Goal: Information Seeking & Learning: Learn about a topic

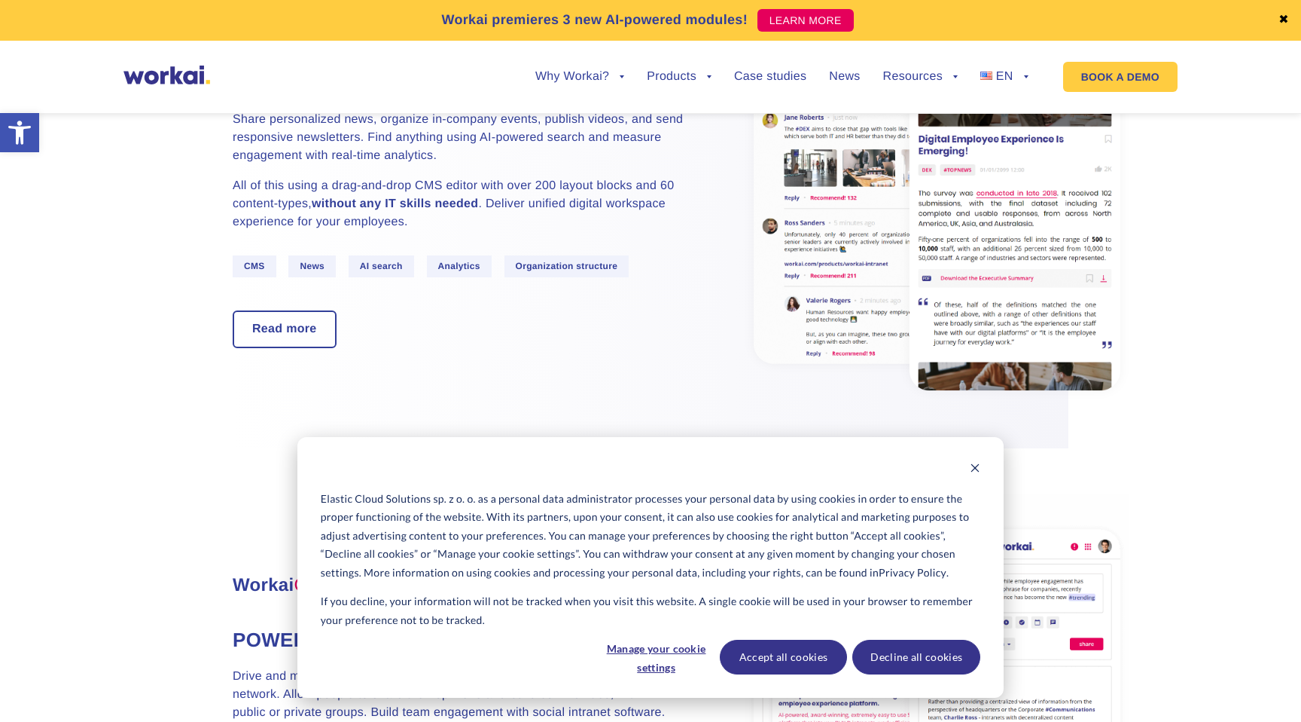
scroll to position [1067, 0]
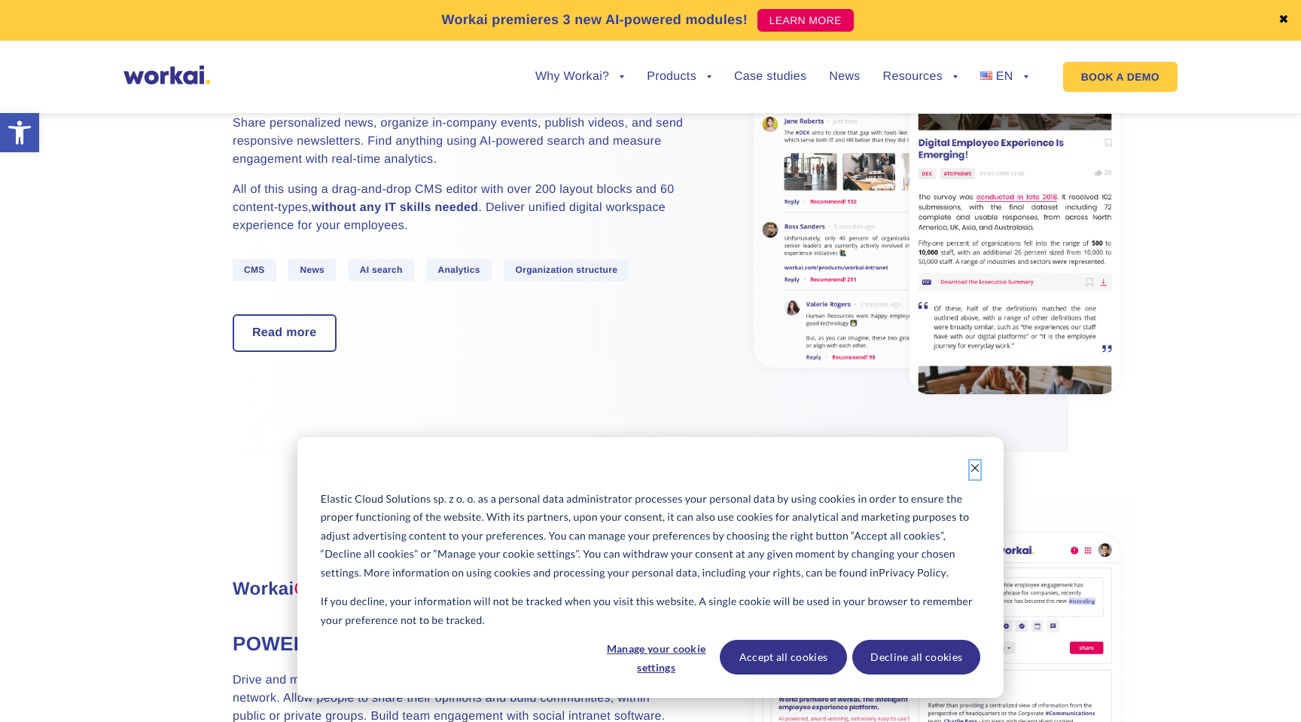
click at [975, 471] on icon "Dismiss cookie banner" at bounding box center [975, 467] width 11 height 11
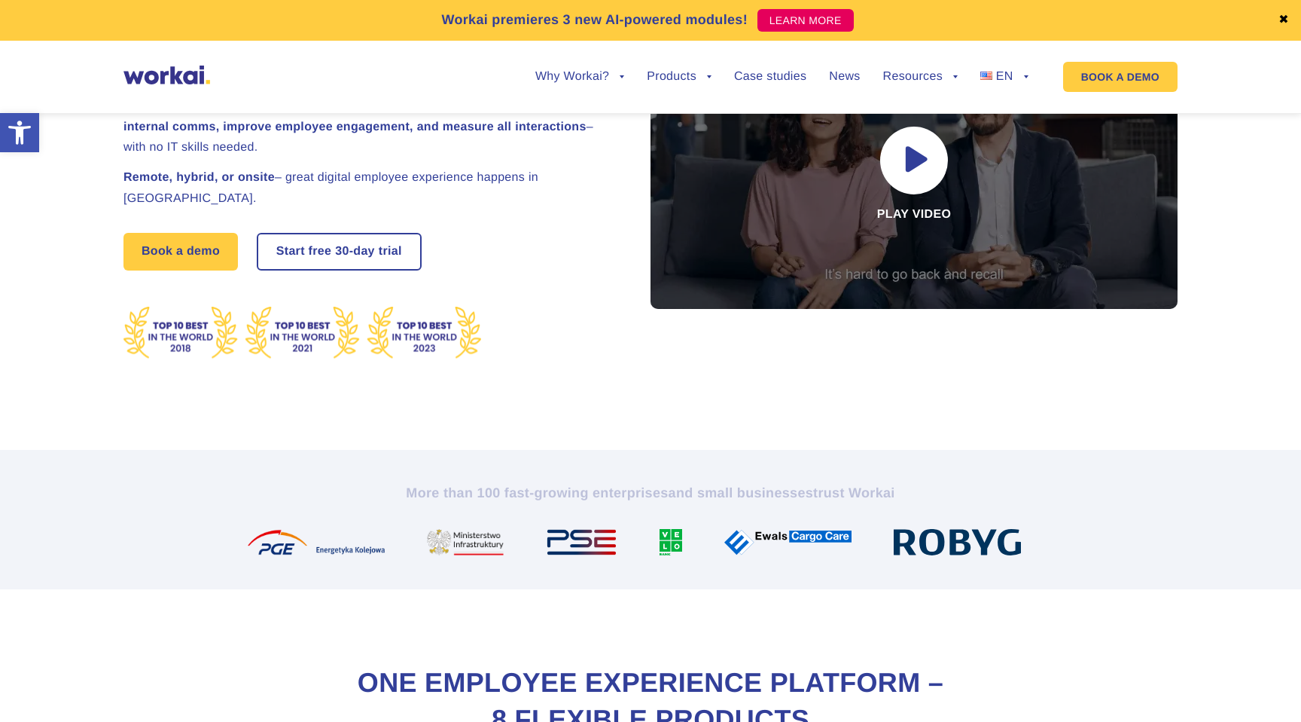
scroll to position [0, 0]
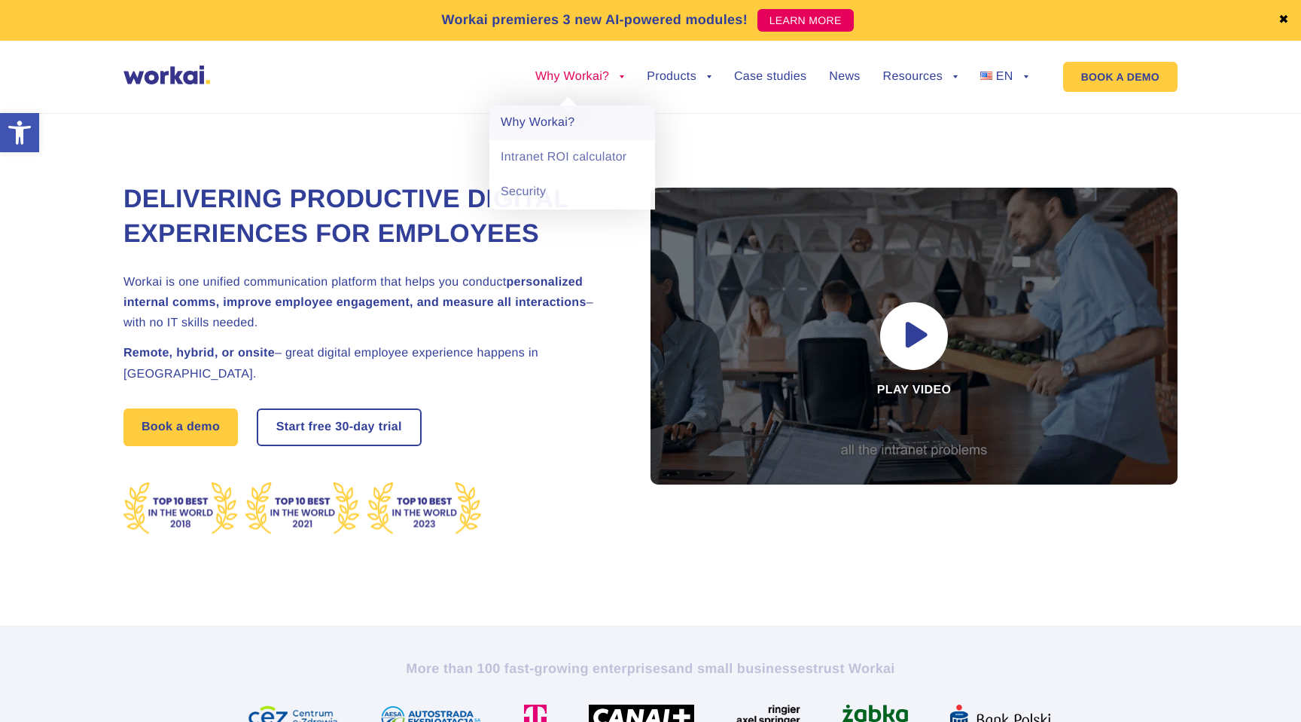
click at [544, 126] on link "Why Workai?" at bounding box center [573, 122] width 166 height 35
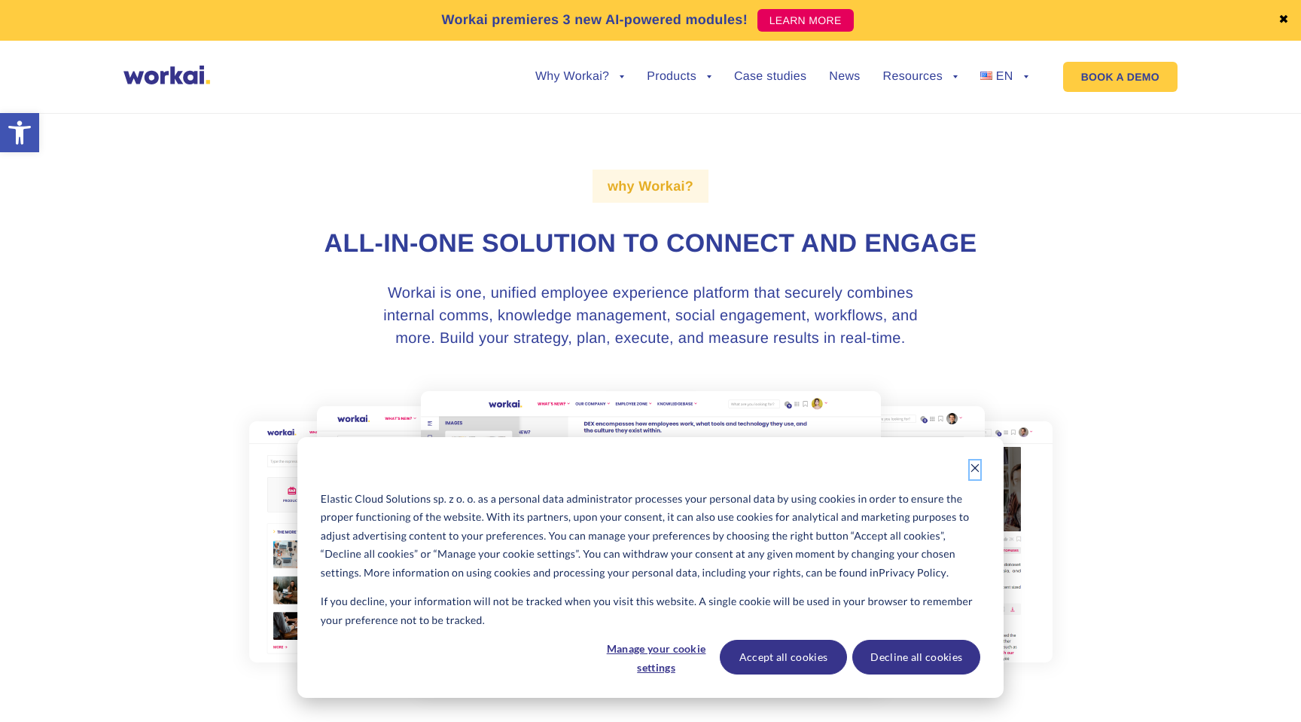
click at [978, 471] on icon "Dismiss cookie banner" at bounding box center [975, 467] width 11 height 11
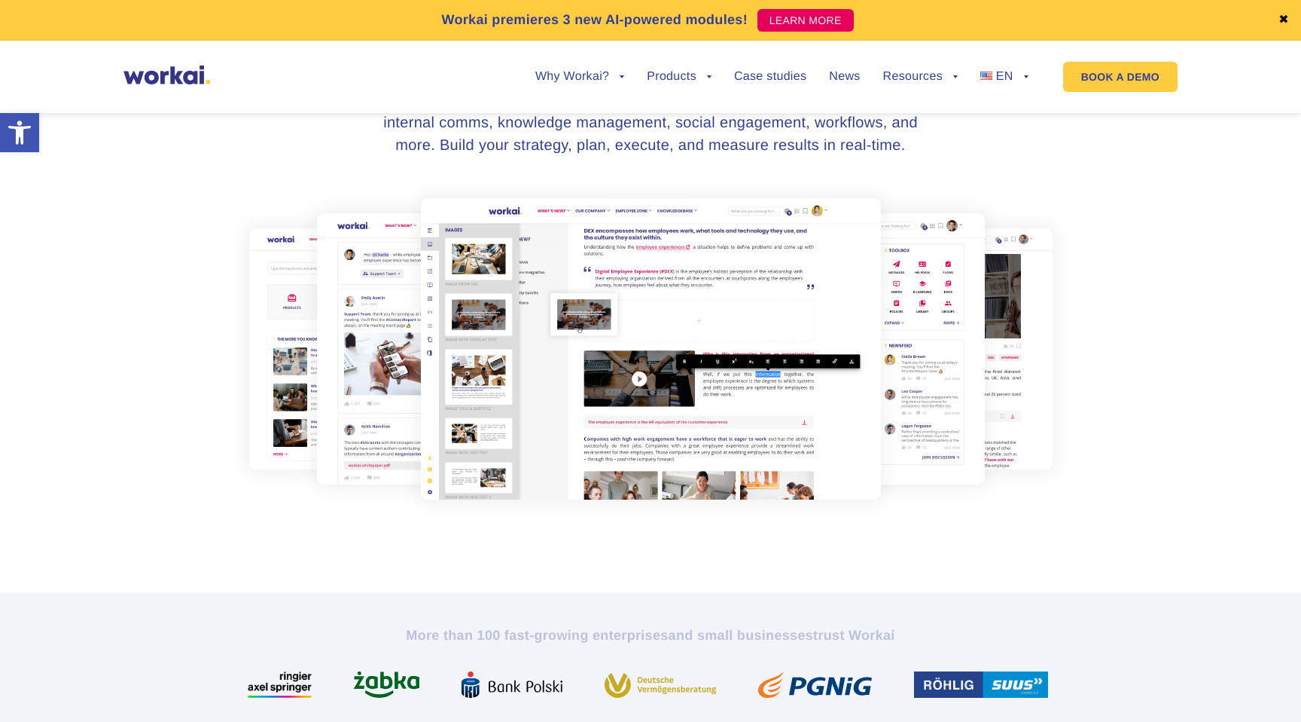
scroll to position [197, 0]
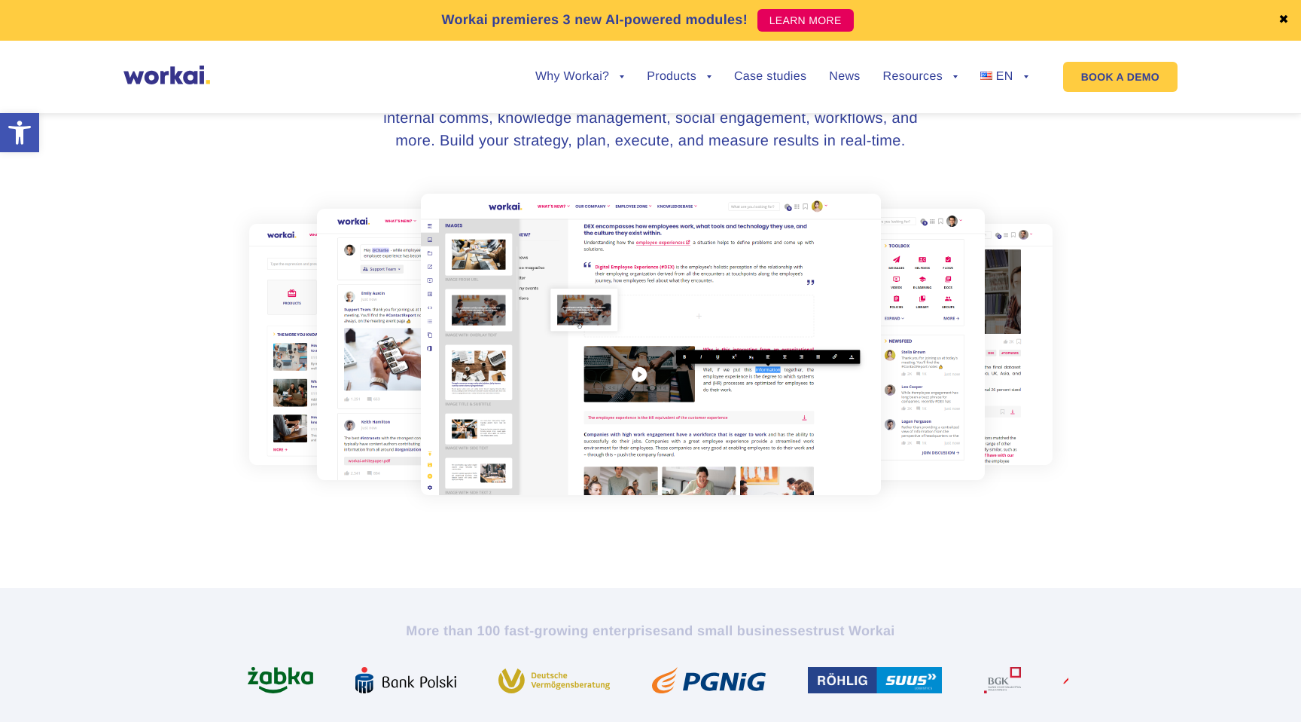
click at [969, 357] on img at bounding box center [650, 344] width 835 height 336
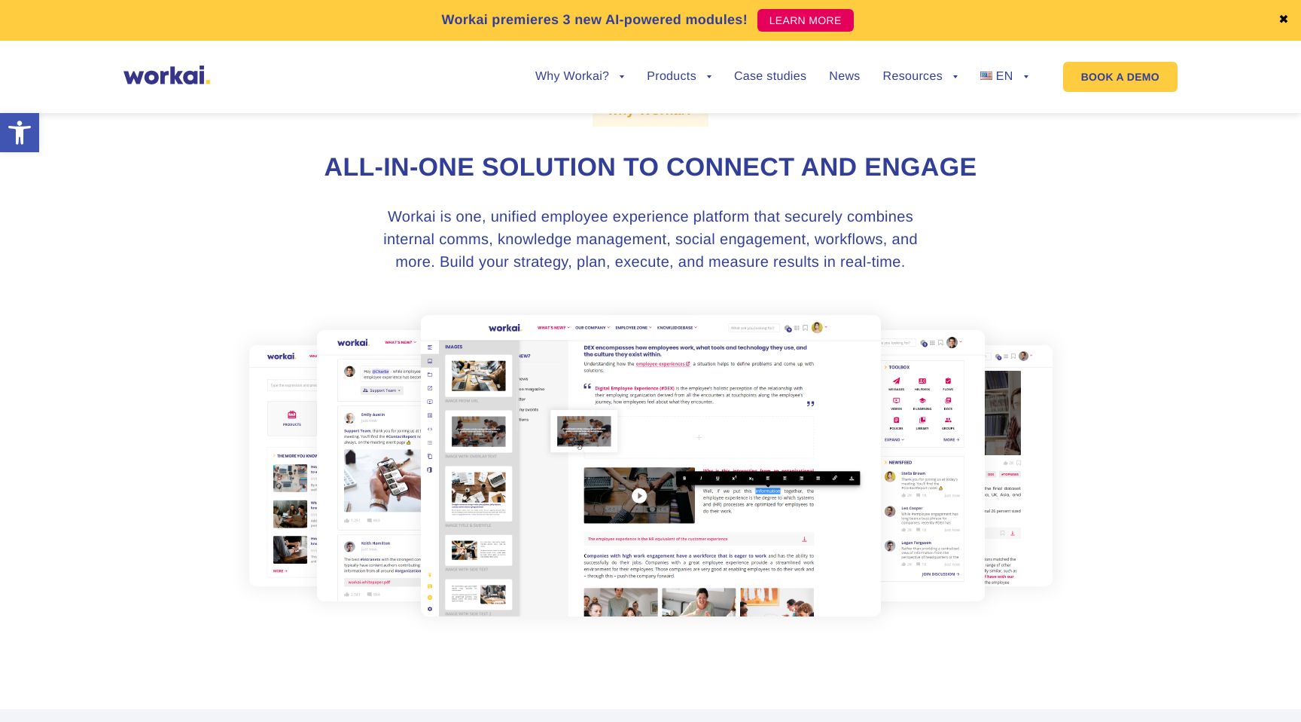
scroll to position [0, 0]
